Goal: Task Accomplishment & Management: Complete application form

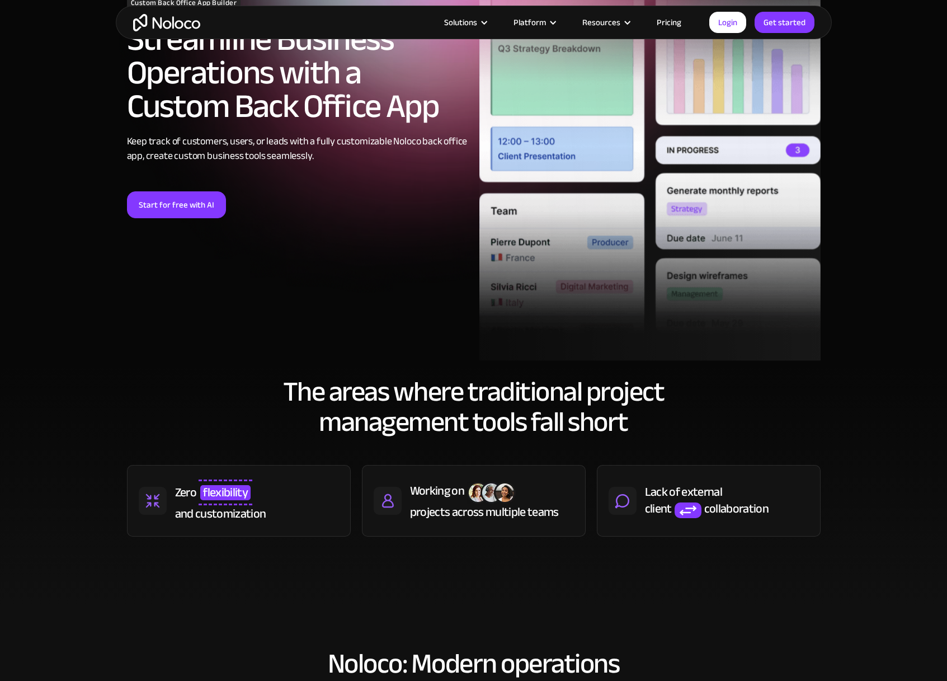
scroll to position [87, 0]
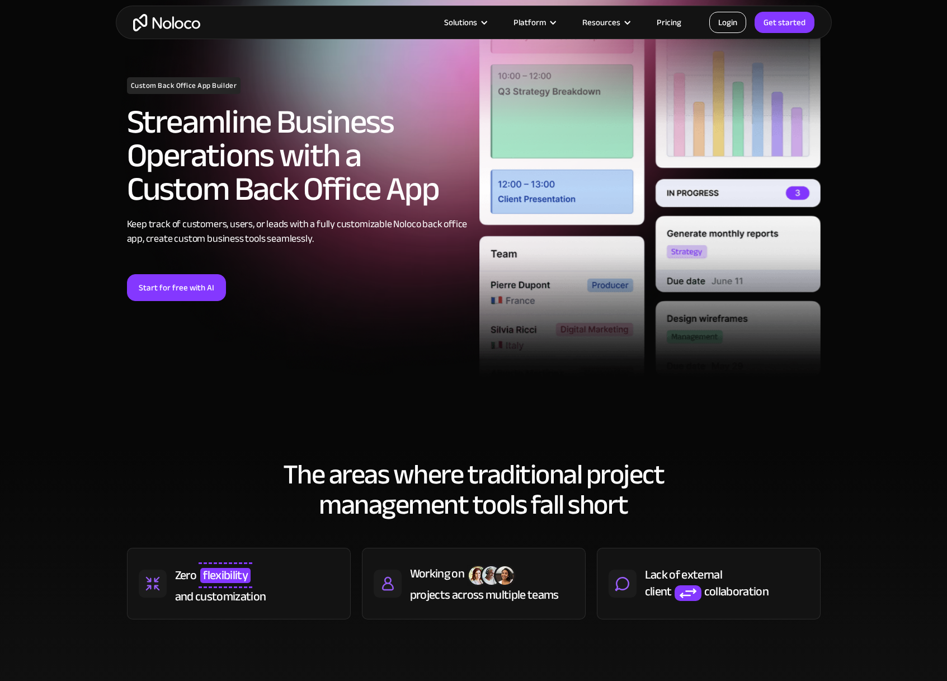
click at [721, 25] on link "Login" at bounding box center [727, 22] width 37 height 21
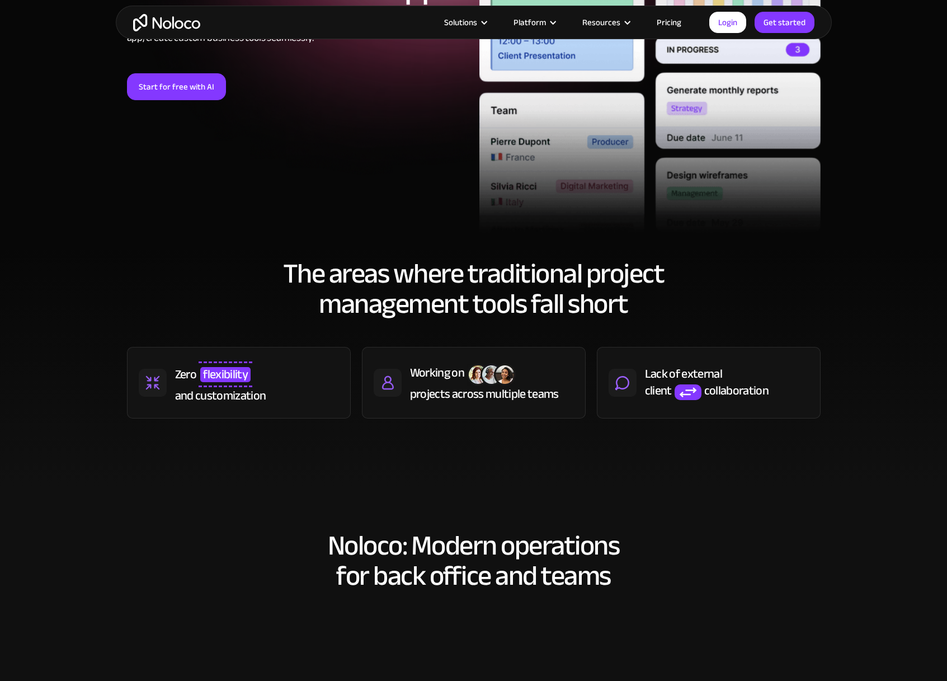
scroll to position [37, 0]
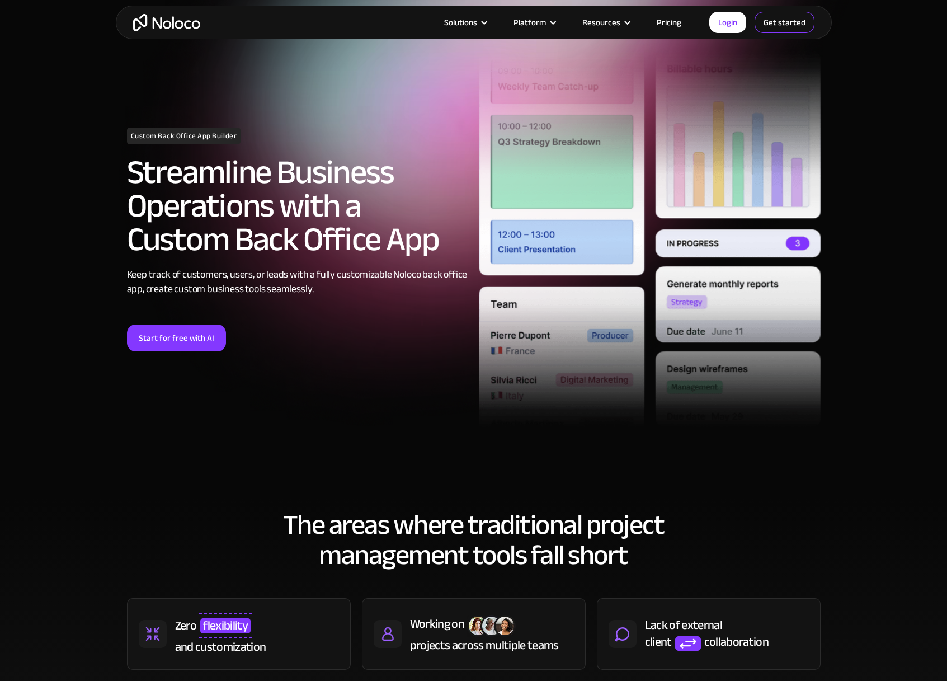
click at [767, 25] on link "Get started" at bounding box center [784, 22] width 60 height 21
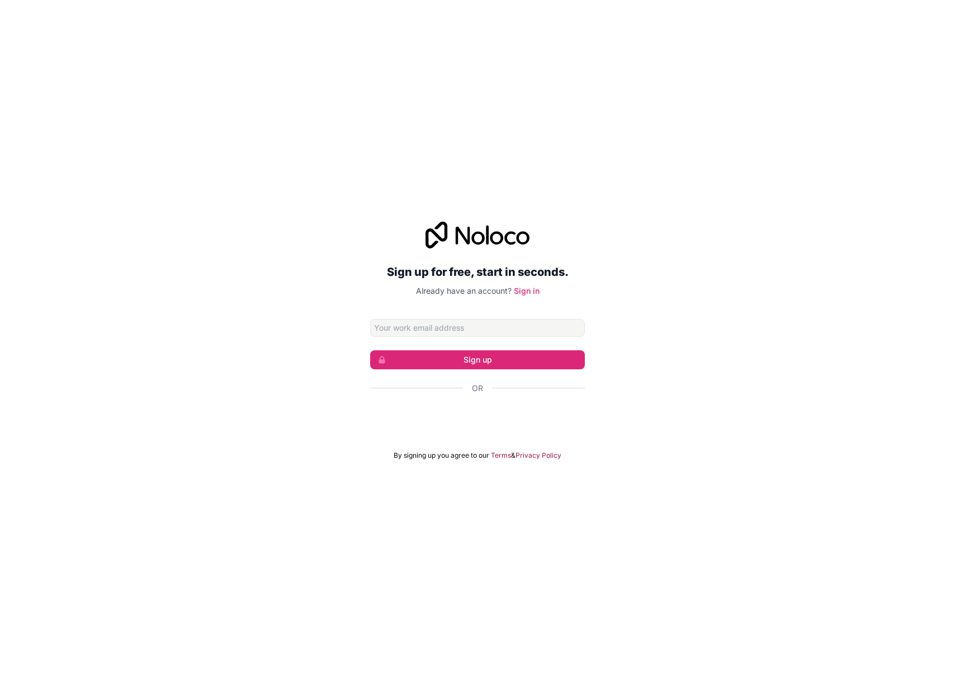
click at [438, 329] on input "Email address" at bounding box center [477, 328] width 215 height 18
drag, startPoint x: 174, startPoint y: 339, endPoint x: 262, endPoint y: 371, distance: 93.4
click at [174, 339] on div "Sign up for free, start in seconds. Already have an account? Sign in Sign up Or…" at bounding box center [477, 341] width 955 height 270
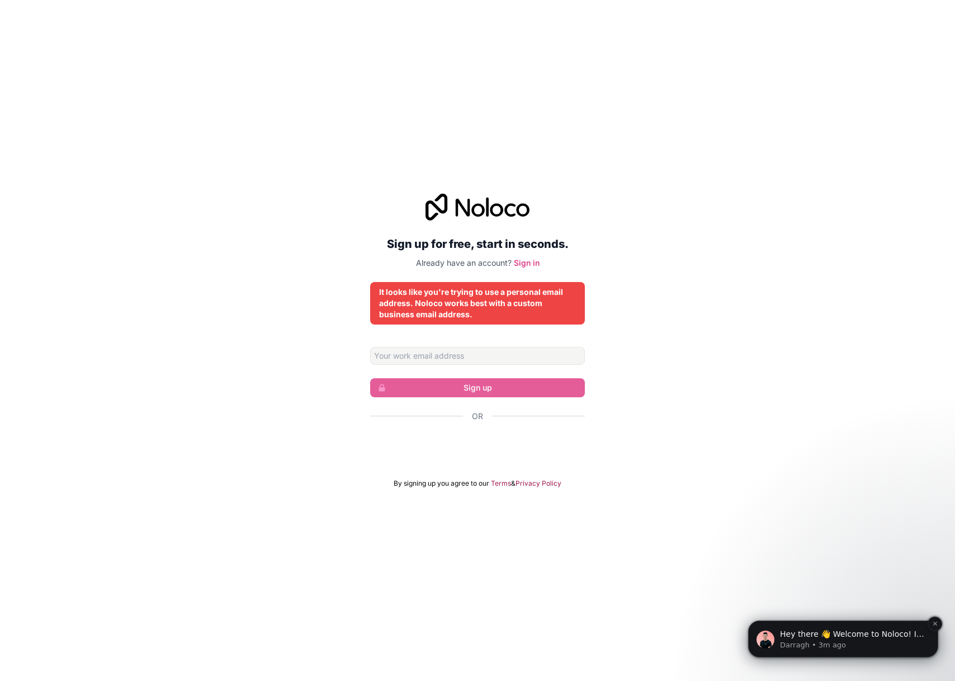
click at [812, 631] on p "Hey there 👋 Welcome to Noloco! If you have any questions, just reply to this me…" at bounding box center [852, 634] width 144 height 11
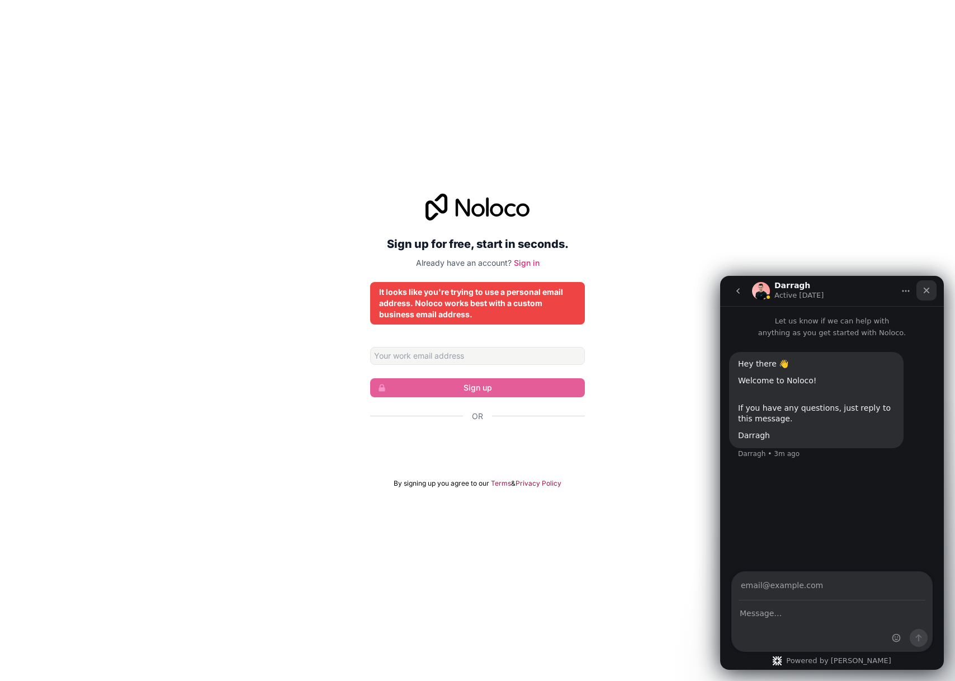
click at [933, 291] on div "Close" at bounding box center [927, 290] width 20 height 20
